Goal: Contribute content

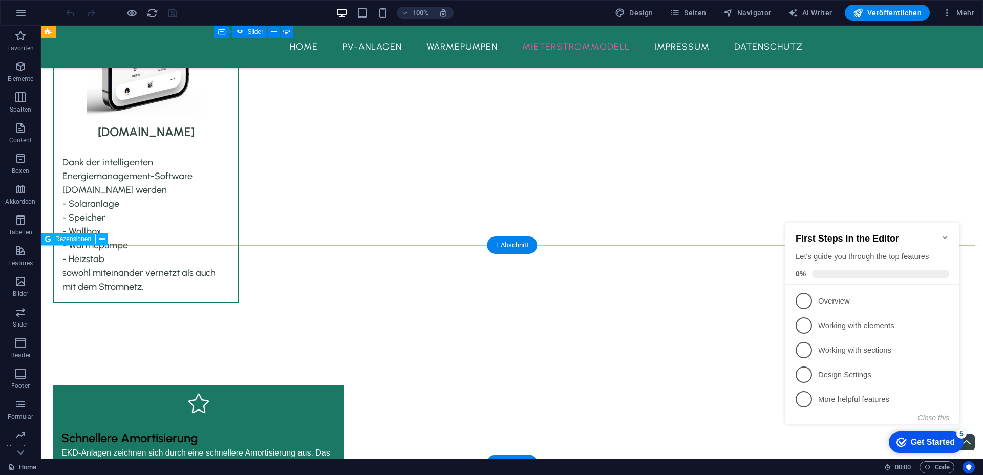
scroll to position [2477, 0]
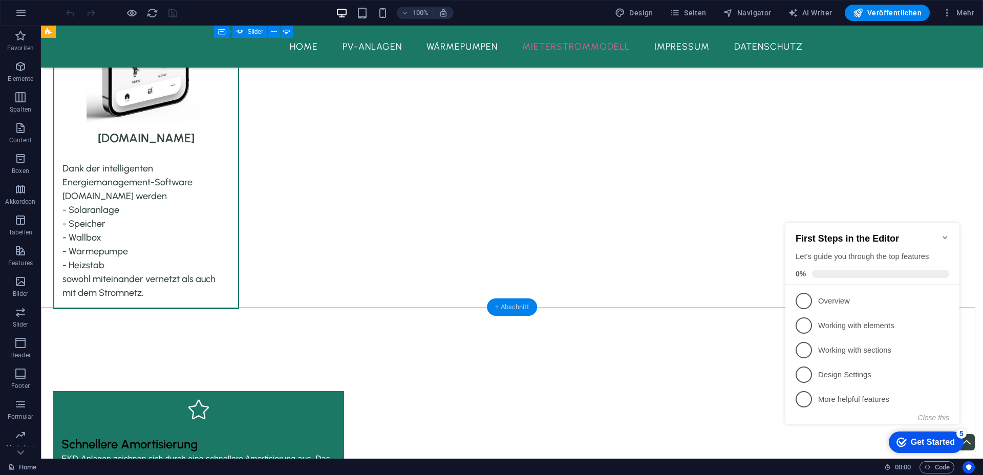
click at [505, 305] on div "+ Abschnitt" at bounding box center [512, 306] width 50 height 17
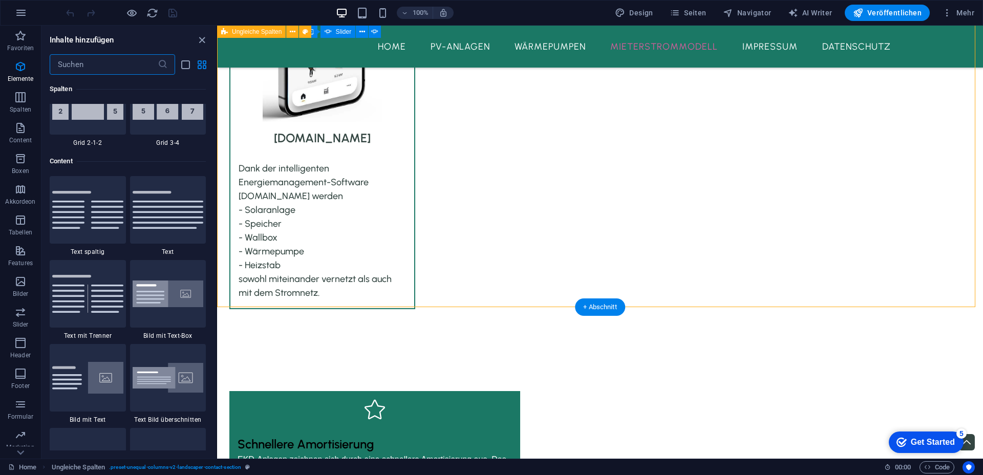
scroll to position [1791, 0]
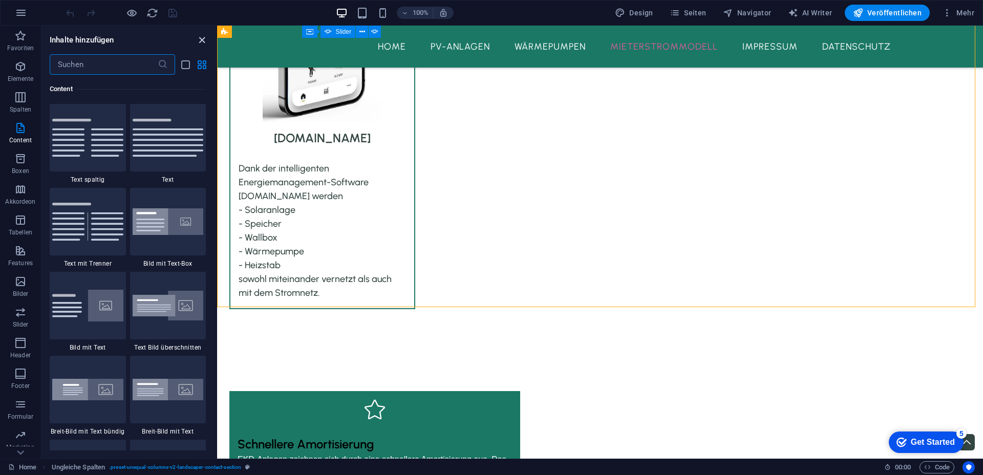
click at [199, 41] on icon "close panel" at bounding box center [202, 40] width 12 height 12
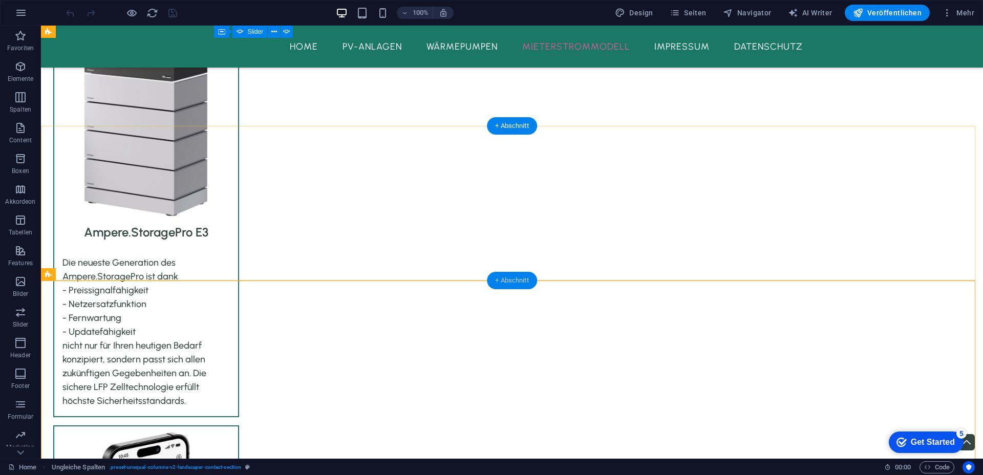
drag, startPoint x: 506, startPoint y: 280, endPoint x: 289, endPoint y: 255, distance: 218.5
click at [506, 280] on div "+ Abschnitt" at bounding box center [512, 280] width 50 height 17
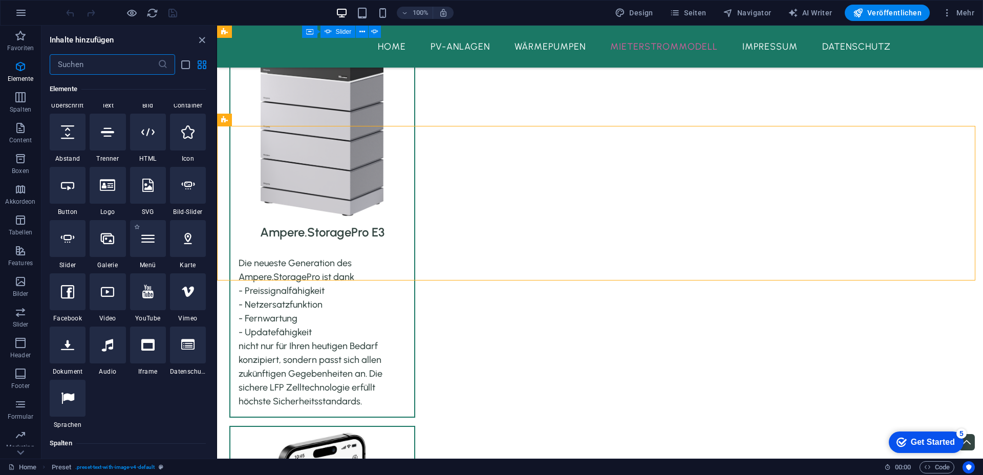
scroll to position [151, 0]
click at [66, 244] on icon at bounding box center [67, 239] width 13 height 13
select select "ms"
select select "s"
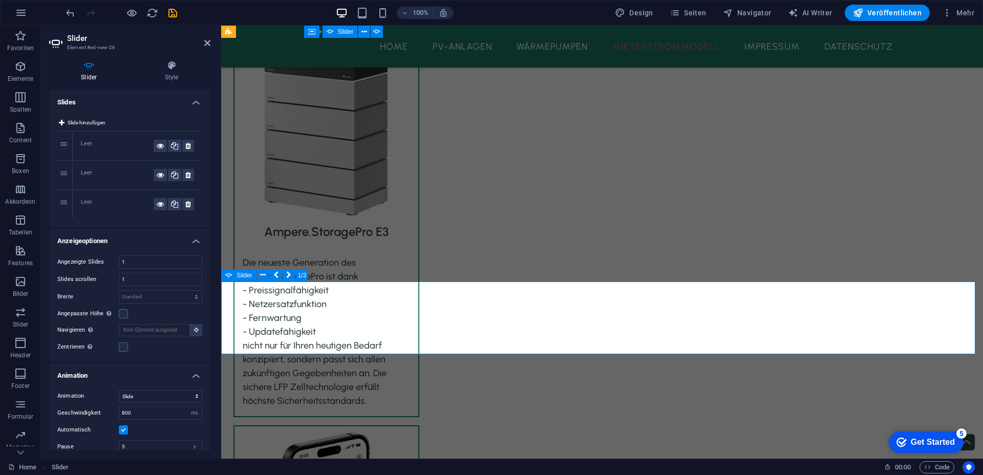
scroll to position [1928, 0]
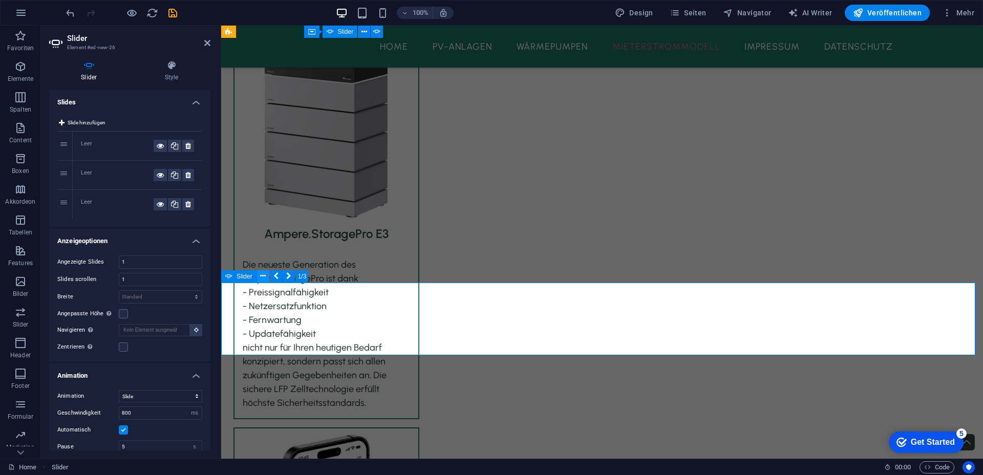
click at [258, 275] on button at bounding box center [263, 276] width 12 height 12
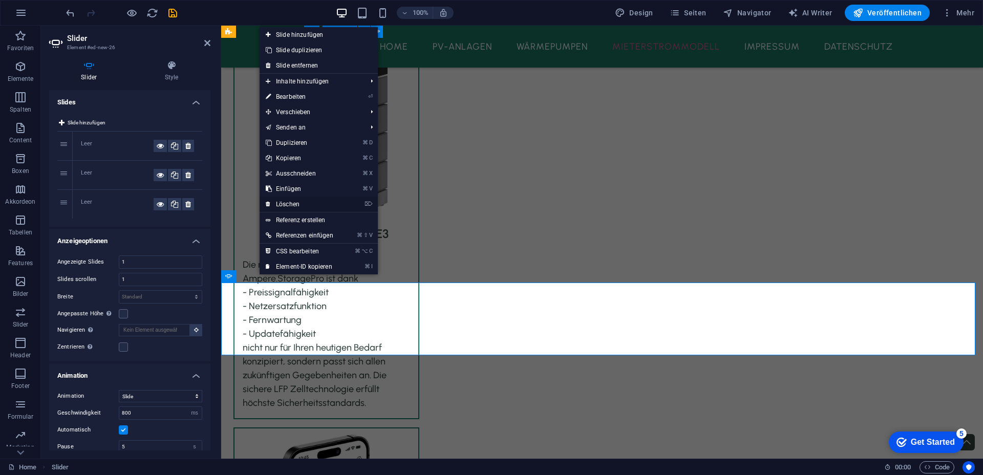
click at [303, 202] on link "⌦ Löschen" at bounding box center [299, 204] width 80 height 15
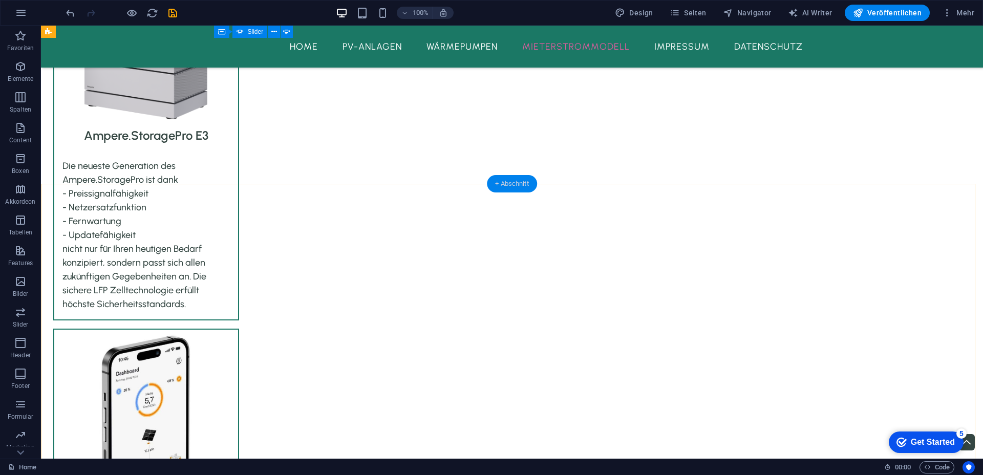
drag, startPoint x: 520, startPoint y: 183, endPoint x: 303, endPoint y: 158, distance: 218.4
click at [520, 183] on div "+ Abschnitt" at bounding box center [512, 183] width 50 height 17
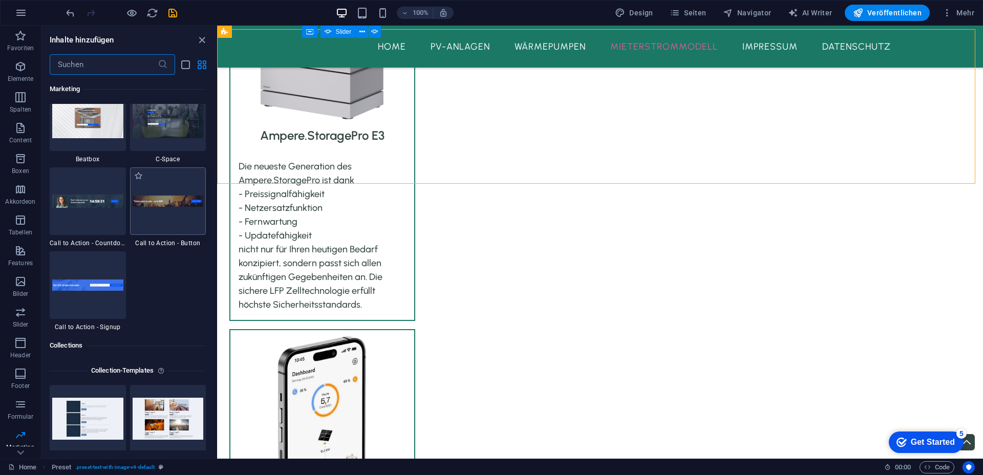
scroll to position [9031, 0]
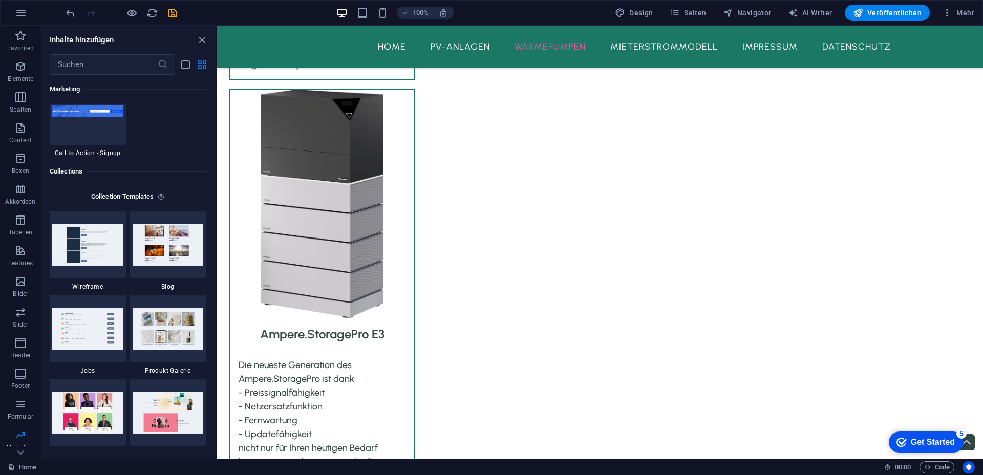
scroll to position [9173, 0]
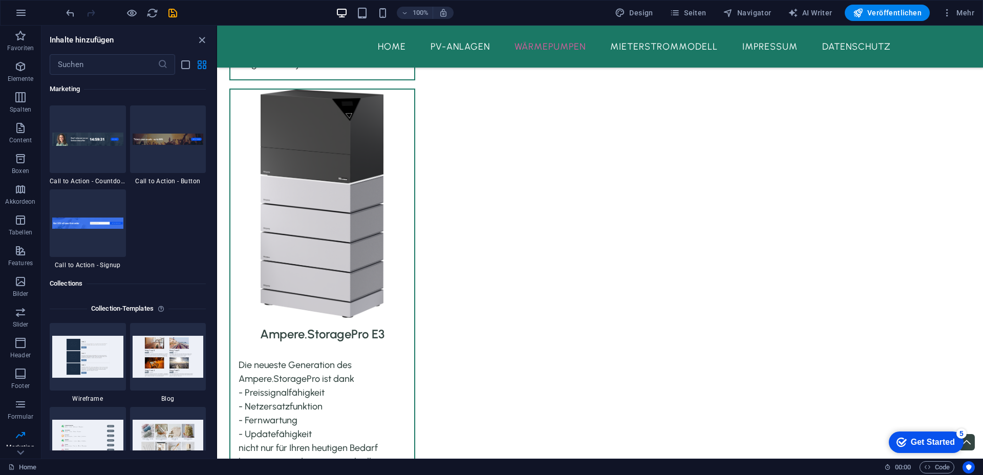
click at [166, 368] on img at bounding box center [168, 356] width 71 height 41
click at [167, 369] on img at bounding box center [168, 356] width 71 height 41
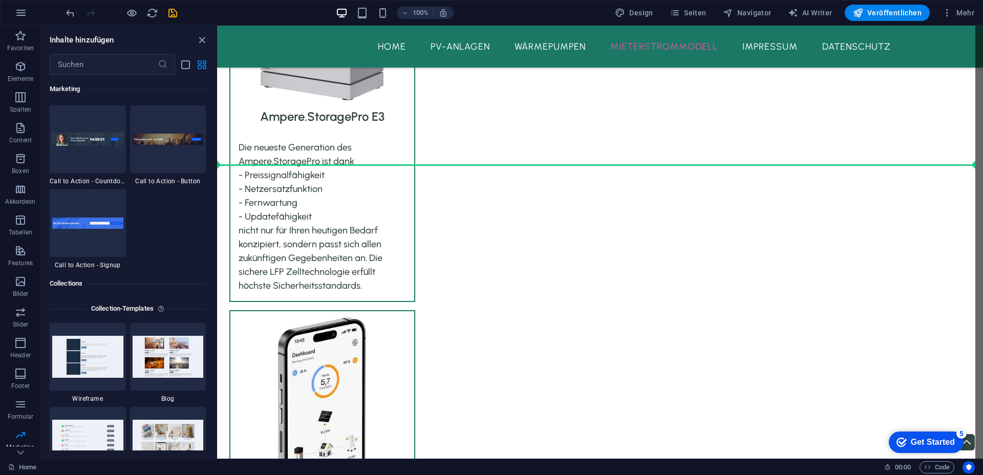
scroll to position [2062, 0]
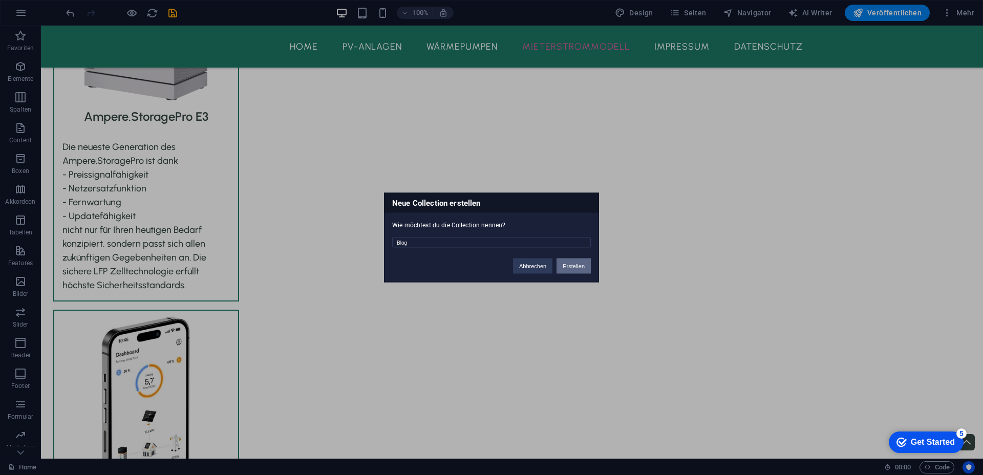
click at [571, 264] on button "Erstellen" at bounding box center [573, 265] width 34 height 15
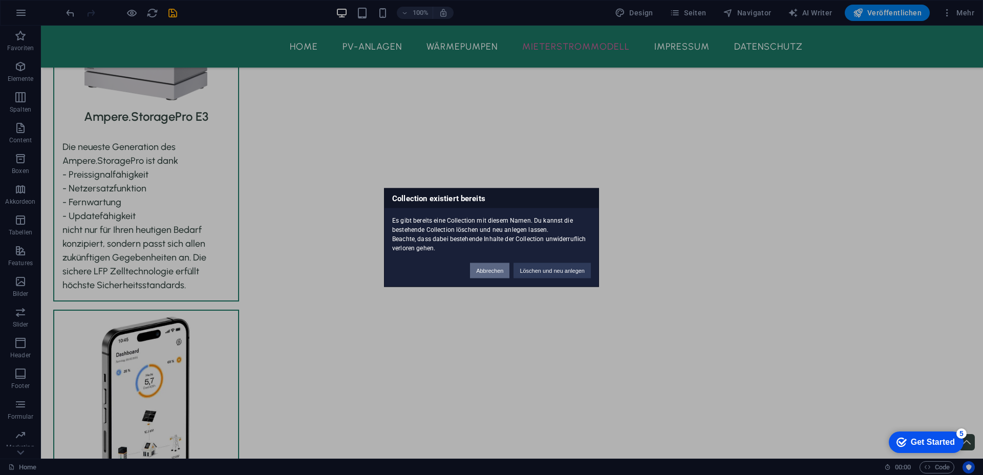
click at [484, 273] on button "Abbrechen" at bounding box center [489, 270] width 39 height 15
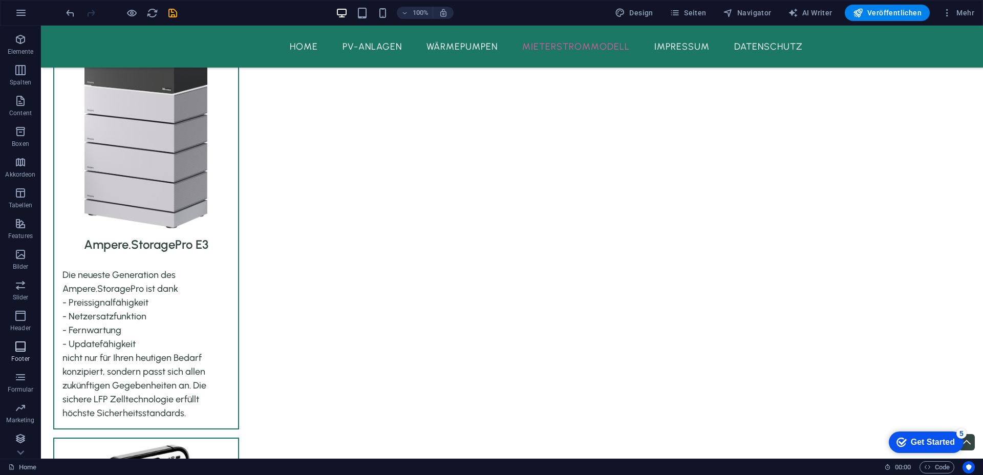
scroll to position [28, 0]
click at [24, 403] on icon "button" at bounding box center [20, 407] width 12 height 12
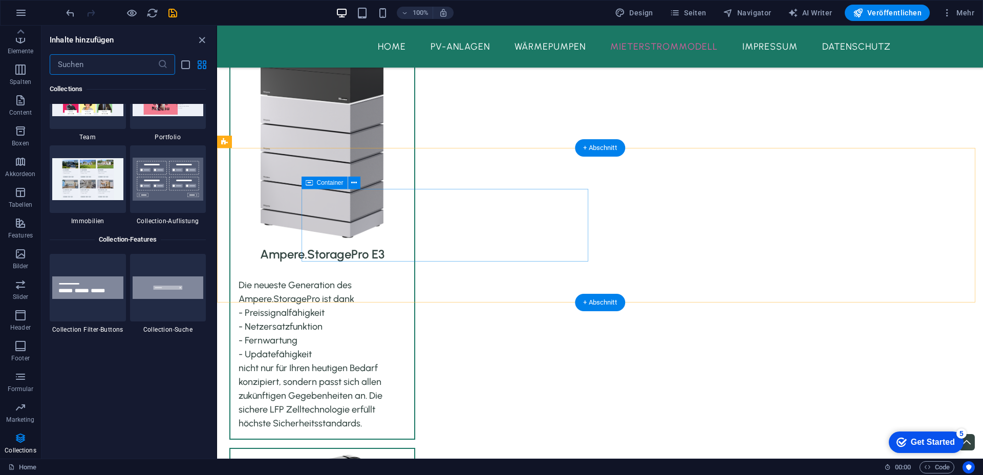
scroll to position [1715, 0]
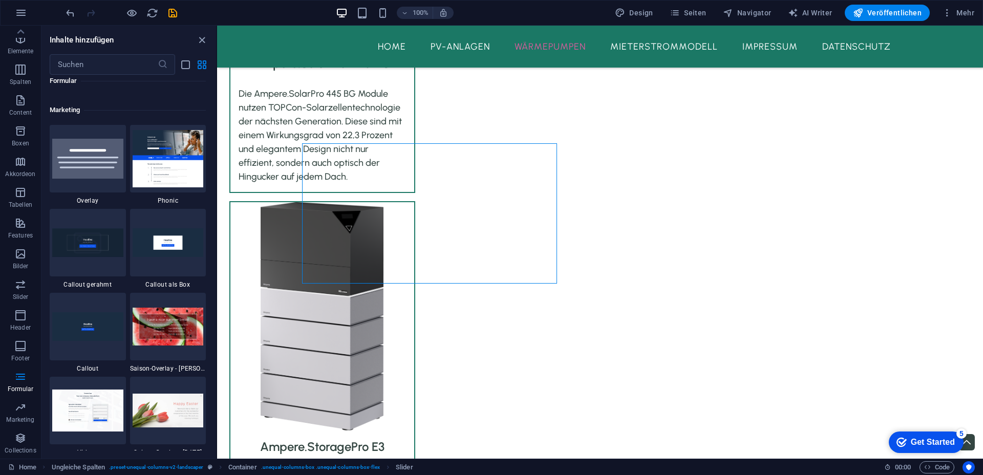
scroll to position [8073, 0]
